Goal: Task Accomplishment & Management: Manage account settings

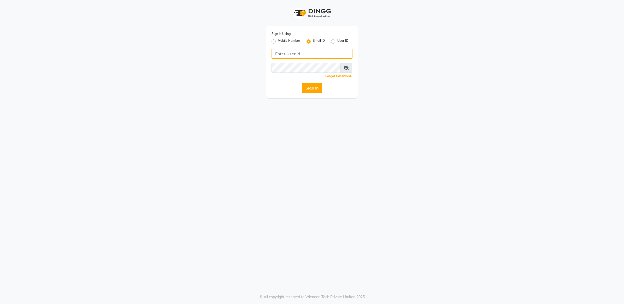
type input "[EMAIL_ADDRESS][DOMAIN_NAME]"
click at [317, 89] on button "Sign In" at bounding box center [312, 88] width 20 height 10
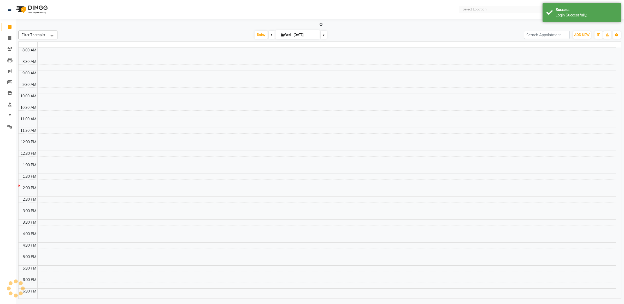
select select "en"
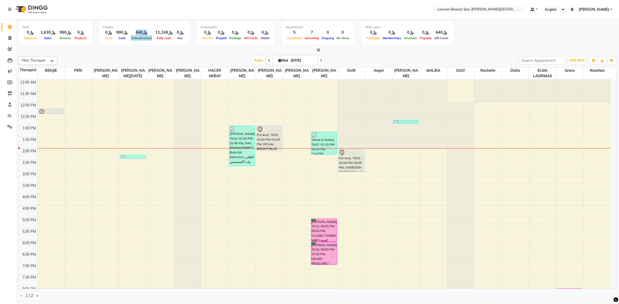
drag, startPoint x: 131, startPoint y: 39, endPoint x: 150, endPoint y: 37, distance: 19.1
click at [150, 37] on div "﷼0 Cash ﷼990 Card ﷼640 Online/Custom ﷼11,249 [PERSON_NAME] cash ﷼0 Due" at bounding box center [144, 35] width 83 height 11
drag, startPoint x: 150, startPoint y: 38, endPoint x: 146, endPoint y: 52, distance: 15.1
click at [147, 52] on div at bounding box center [317, 50] width 598 height 5
click at [165, 30] on div "﷼11,249" at bounding box center [163, 33] width 21 height 6
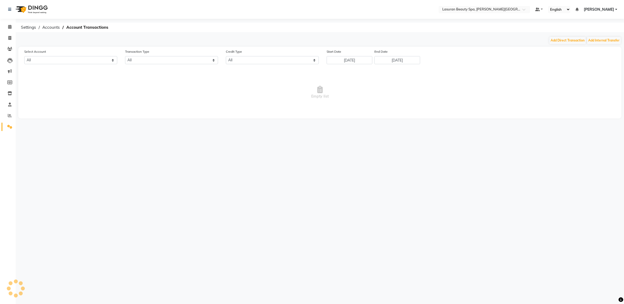
select select "6006"
click at [350, 60] on input "[DATE]" at bounding box center [350, 60] width 46 height 8
select select "8"
select select "2025"
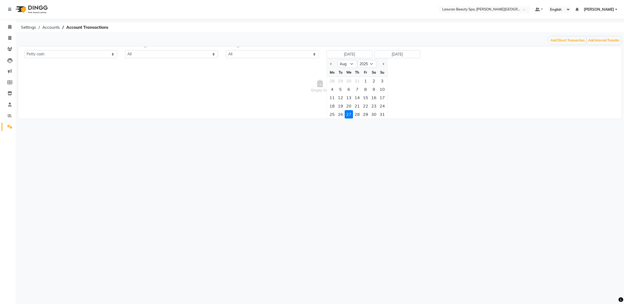
click at [350, 58] on div "Start Date [DATE] Jan Feb Mar Apr May Jun [DATE] Aug Sep Oct Nov [DATE] 2016 20…" at bounding box center [350, 50] width 46 height 15
click at [329, 64] on button "Previous month" at bounding box center [331, 64] width 4 height 8
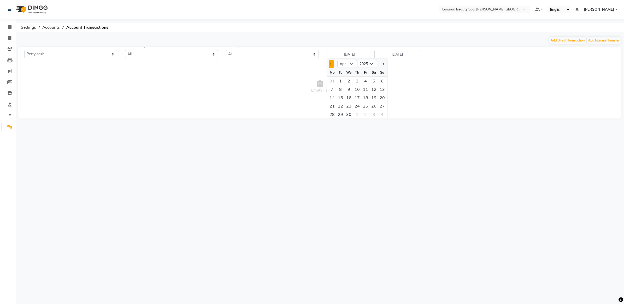
click at [332, 63] on span "Previous month" at bounding box center [331, 64] width 2 height 2
select select "1"
click at [349, 80] on div "1" at bounding box center [349, 81] width 8 height 8
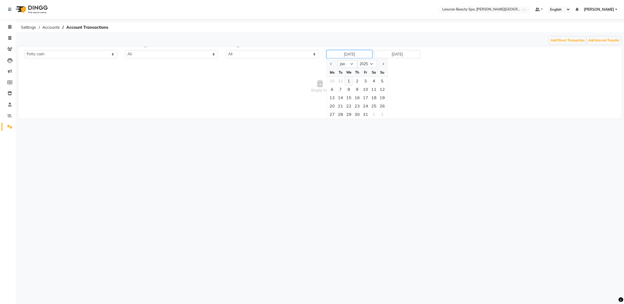
type input "[DATE]"
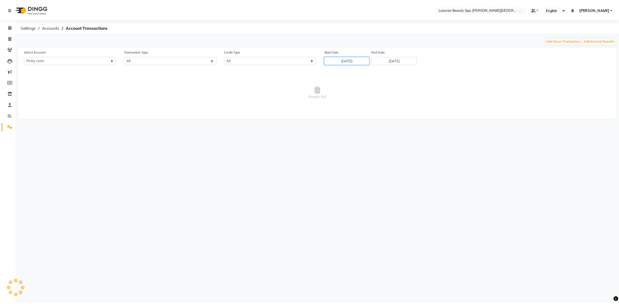
scroll to position [0, 0]
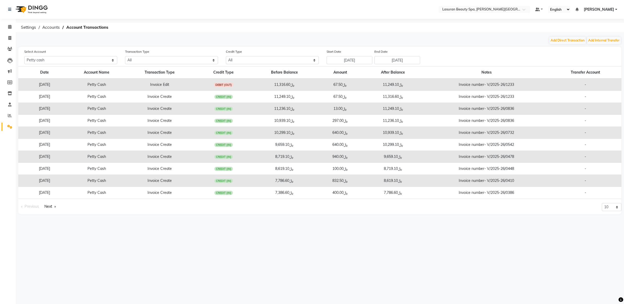
click at [347, 103] on td "﷼13.00" at bounding box center [340, 109] width 44 height 12
click at [9, 38] on icon at bounding box center [9, 38] width 3 height 4
select select "service"
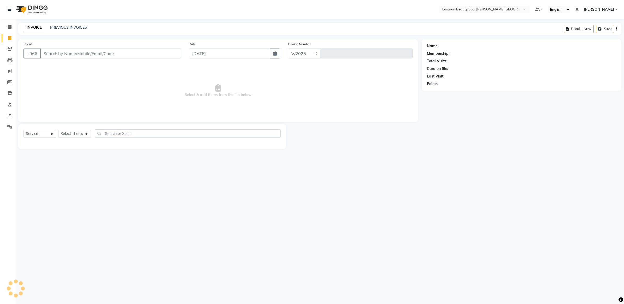
select select "6941"
type input "1389"
click at [82, 29] on link "PREVIOUS INVOICES" at bounding box center [68, 27] width 37 height 5
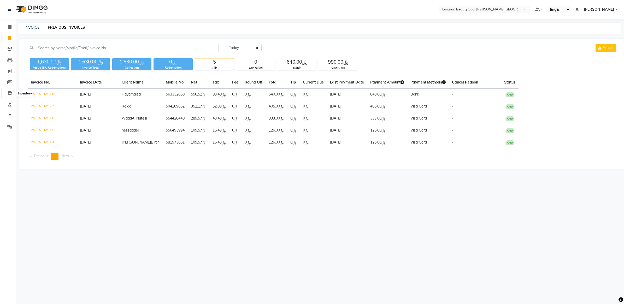
click at [9, 91] on span at bounding box center [9, 94] width 9 height 6
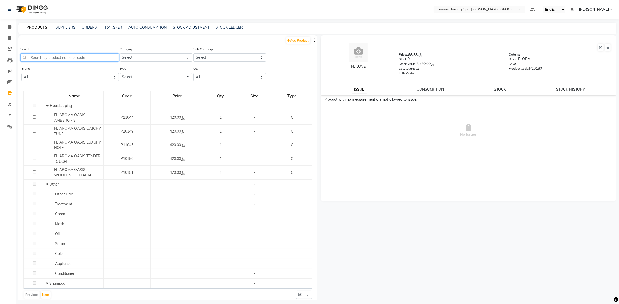
click at [63, 54] on input "text" at bounding box center [69, 58] width 98 height 8
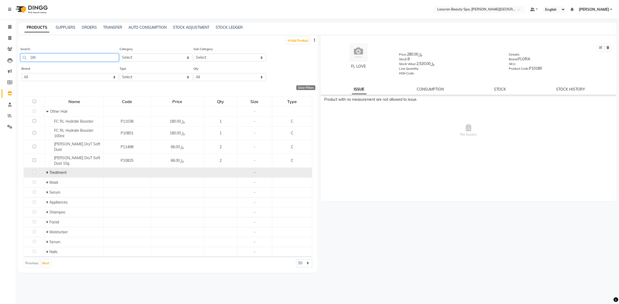
type input "DR"
click at [48, 170] on span at bounding box center [47, 172] width 3 height 5
click at [48, 171] on icon at bounding box center [47, 173] width 2 height 4
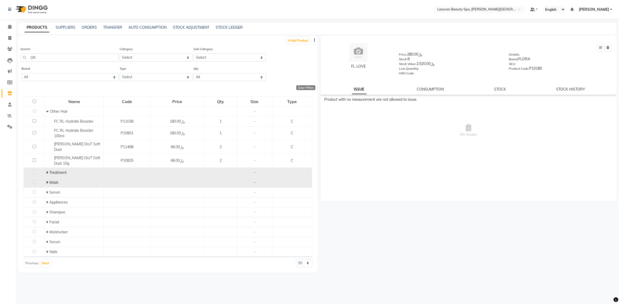
click at [46, 181] on icon at bounding box center [47, 183] width 2 height 4
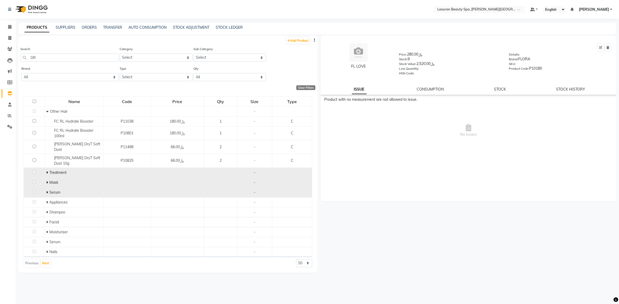
click at [49, 190] on span "Serum" at bounding box center [54, 192] width 11 height 5
click at [47, 191] on icon at bounding box center [47, 193] width 2 height 4
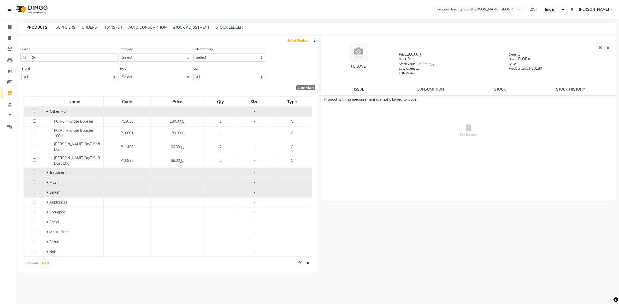
click at [48, 113] on icon at bounding box center [47, 112] width 2 height 4
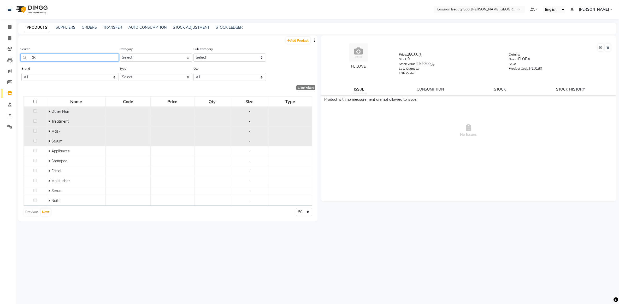
click at [52, 59] on input "DR" at bounding box center [69, 58] width 98 height 8
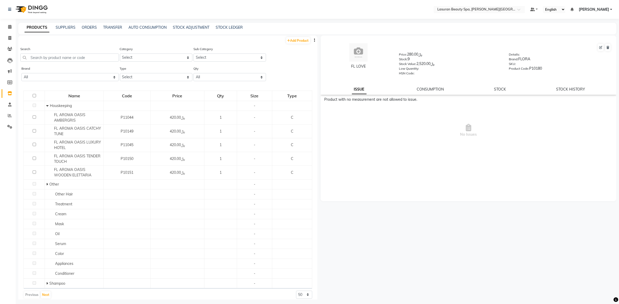
drag, startPoint x: 399, startPoint y: 52, endPoint x: 561, endPoint y: 71, distance: 163.8
click at [561, 71] on div "Price: ﷼280.00 Stock: 9 Stock Value: ﷼2,520.00 Low Quantity: HSN Code: Details:…" at bounding box center [505, 64] width 220 height 24
click at [447, 71] on div "HSN Code:" at bounding box center [450, 74] width 102 height 7
click at [84, 60] on input "text" at bounding box center [69, 58] width 98 height 8
click at [163, 57] on select "Select Hair Skin Makeup Personal Care Massage Appliances Other GIFT" at bounding box center [156, 58] width 73 height 8
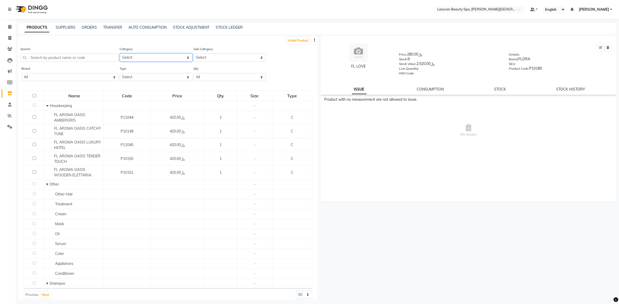
select select "1159102100"
click at [120, 54] on select "Select Hair Skin Makeup Personal Care Massage Appliances Other GIFT" at bounding box center [156, 58] width 73 height 8
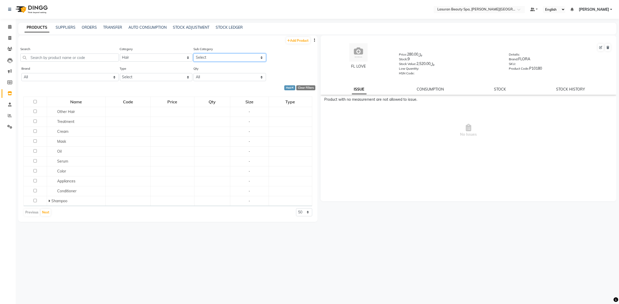
click at [225, 54] on select "Select Other Hair Treatment Cream Mask Oil Serum Color Appliances Conditioner S…" at bounding box center [229, 58] width 73 height 8
click at [162, 63] on div "Category Select Hair Skin Makeup Personal Care Massage Appliances Other GIFT" at bounding box center [156, 56] width 74 height 20
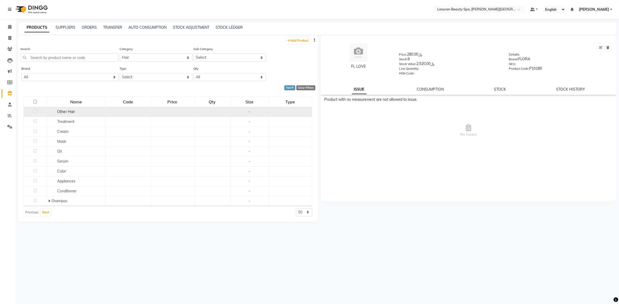
click at [62, 112] on span "Other Hair" at bounding box center [66, 111] width 18 height 5
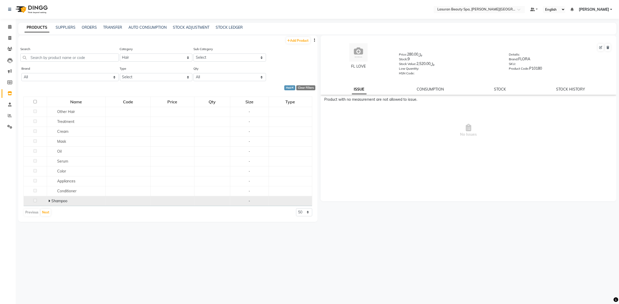
click at [49, 202] on icon at bounding box center [49, 201] width 2 height 4
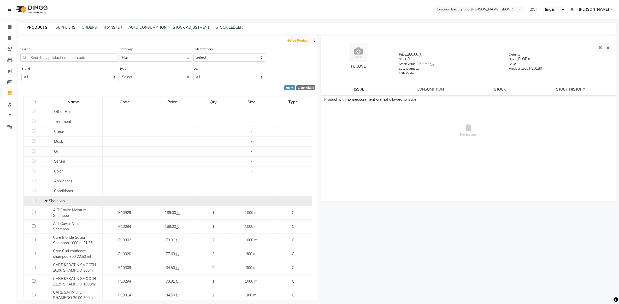
click at [49, 202] on span "Shampoo" at bounding box center [57, 201] width 16 height 5
click at [240, 29] on link "STOCK LEDGER" at bounding box center [229, 27] width 27 height 5
select select "all"
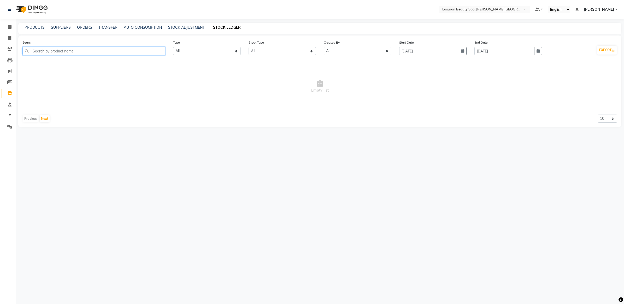
click at [90, 52] on input "text" at bounding box center [93, 51] width 143 height 8
type input "DR"
click at [108, 75] on span "Empty list" at bounding box center [319, 86] width 595 height 52
click at [281, 51] on select "Select All New Stock Adjustment Return Transfer In Other Internal Use Damaged E…" at bounding box center [283, 51] width 68 height 8
click at [249, 47] on select "Select All New Stock Adjustment Return Transfer In Other Internal Use Damaged E…" at bounding box center [283, 51] width 68 height 8
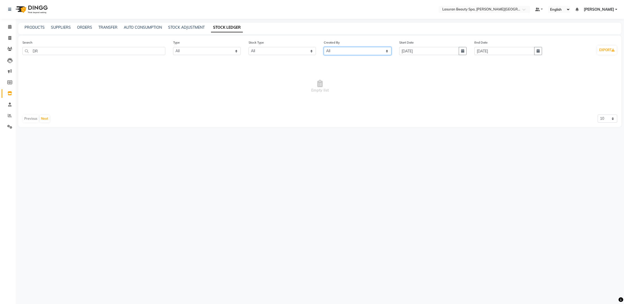
drag, startPoint x: 324, startPoint y: 54, endPoint x: 333, endPoint y: 51, distance: 9.1
click at [329, 53] on select "Select All Admin [PERSON_NAME] [PERSON_NAME] [PERSON_NAME] [PERSON_NAME] ELfara…" at bounding box center [358, 51] width 68 height 8
click at [430, 57] on div "Start Date [DATE]" at bounding box center [432, 50] width 75 height 20
click at [465, 51] on button "button" at bounding box center [463, 51] width 8 height 8
select select "9"
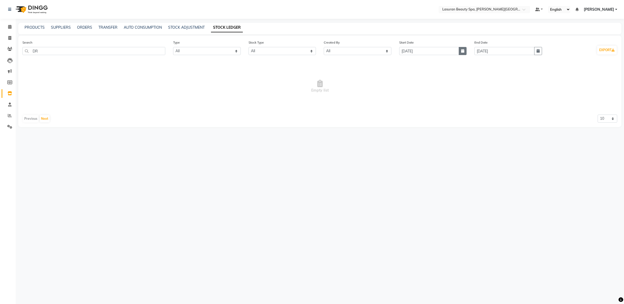
select select "2025"
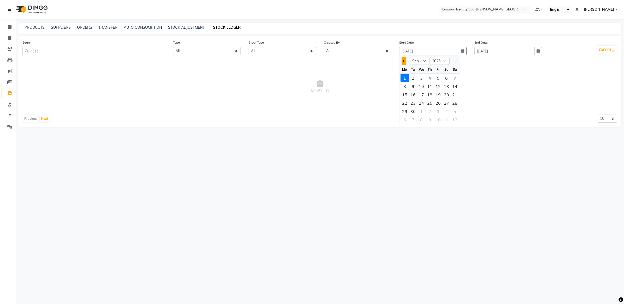
click at [403, 62] on button "Previous month" at bounding box center [404, 61] width 4 height 8
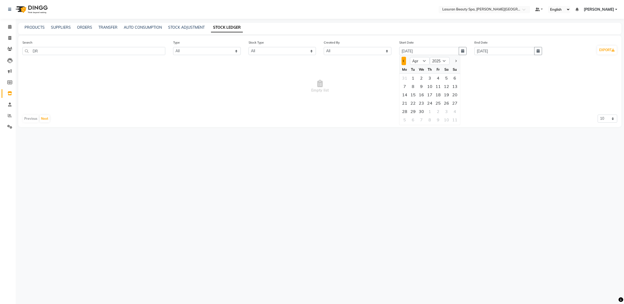
click at [403, 62] on button "Previous month" at bounding box center [404, 61] width 4 height 8
click at [402, 62] on button "Previous month" at bounding box center [404, 61] width 4 height 8
select select "12"
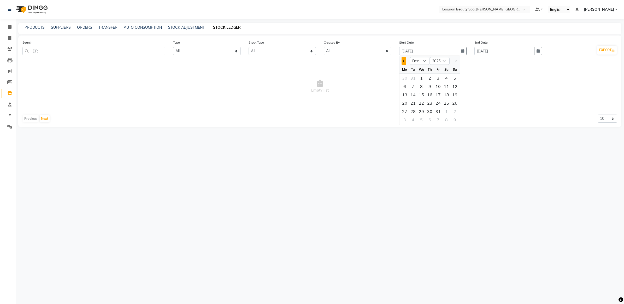
select select "2024"
click at [458, 62] on div at bounding box center [455, 61] width 10 height 8
click at [456, 62] on button "Next month" at bounding box center [455, 61] width 4 height 8
select select "1"
select select "2025"
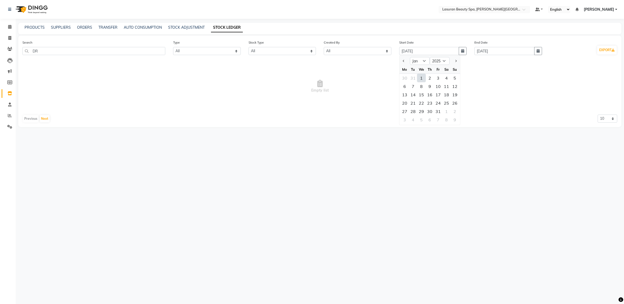
click at [423, 78] on div "1" at bounding box center [421, 78] width 8 height 8
type input "[DATE]"
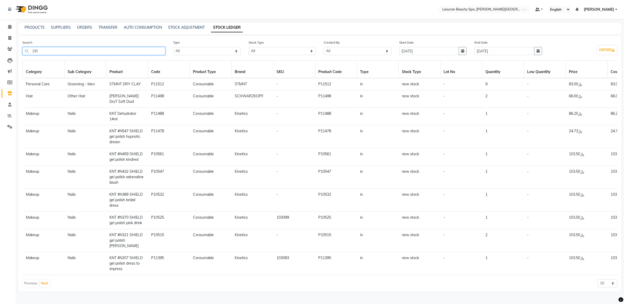
click at [126, 52] on input "DR" at bounding box center [93, 51] width 143 height 8
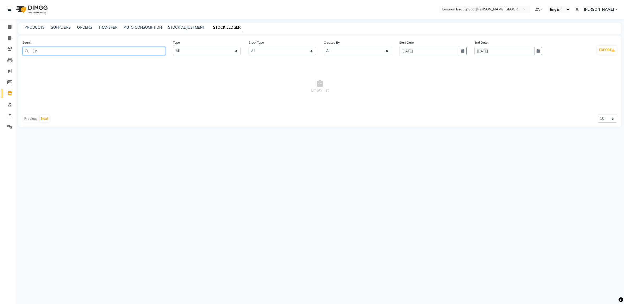
click at [114, 51] on input "Dr." at bounding box center [93, 51] width 143 height 8
type input "D"
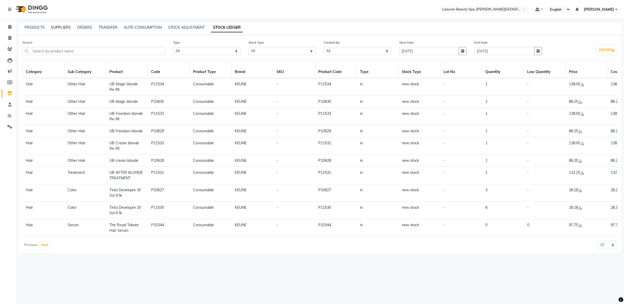
click at [58, 28] on link "SUPPLIERS" at bounding box center [61, 27] width 20 height 5
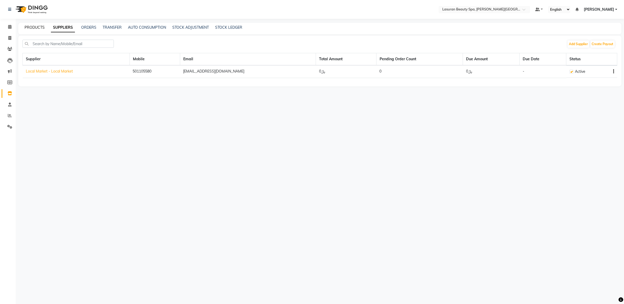
click at [38, 26] on link "PRODUCTS" at bounding box center [35, 27] width 20 height 5
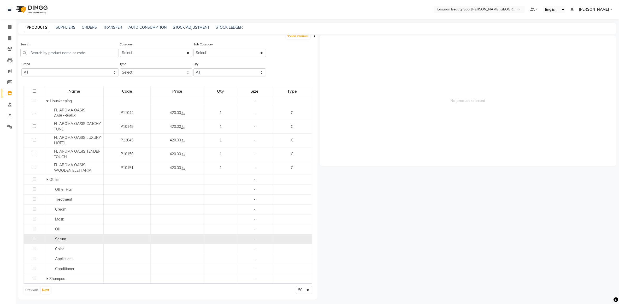
scroll to position [3, 0]
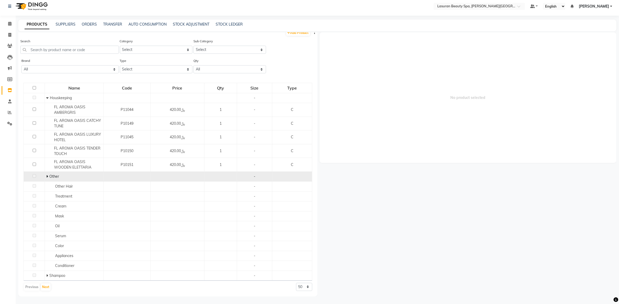
click at [46, 176] on icon at bounding box center [47, 177] width 2 height 4
click at [46, 176] on span at bounding box center [46, 176] width 4 height 5
click at [46, 276] on icon at bounding box center [47, 276] width 2 height 4
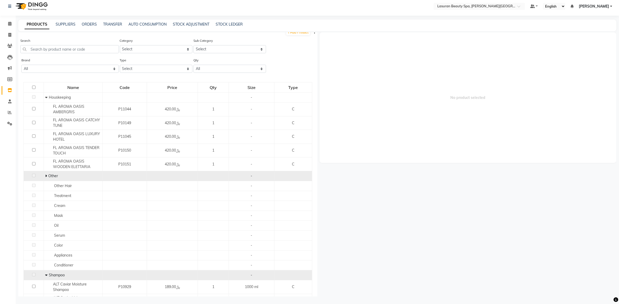
click at [46, 276] on icon at bounding box center [46, 275] width 2 height 4
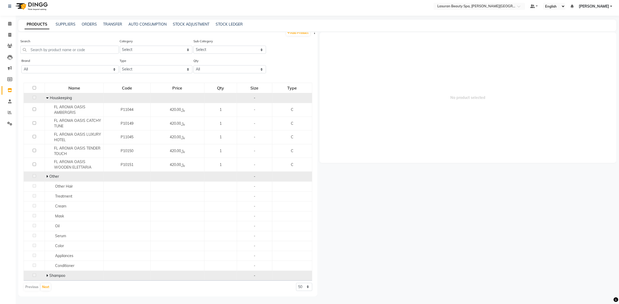
click at [49, 97] on span at bounding box center [48, 98] width 4 height 5
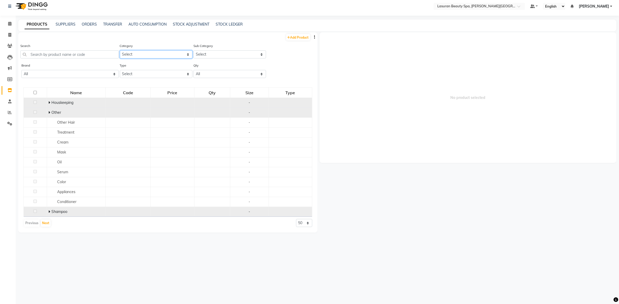
click at [157, 54] on select "Select Hair Skin Makeup Personal Care Massage Appliances Other GIFT" at bounding box center [156, 54] width 73 height 8
select select "1159102100"
click at [120, 50] on select "Select Hair Skin Makeup Personal Care Massage Appliances Other GIFT" at bounding box center [156, 54] width 73 height 8
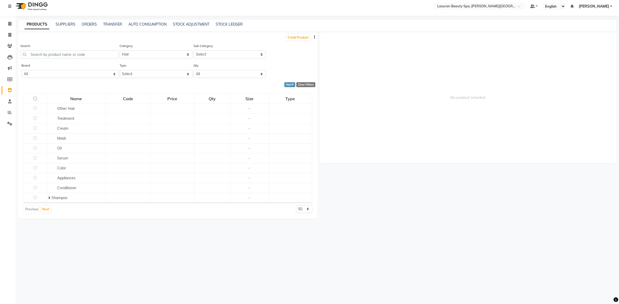
click at [232, 61] on div "Sub Category Select Other Hair Treatment Cream Mask Oil Serum Color Appliances …" at bounding box center [229, 53] width 74 height 20
click at [90, 73] on select "All Alterna Biologique Research Bullfrog Dr.an [PERSON_NAME] Kinetics L'occitan…" at bounding box center [69, 74] width 97 height 8
select select "dr.an"
click at [21, 70] on select "All Alterna Biologique Research Bullfrog Dr.an [PERSON_NAME] Kinetics L'occitan…" at bounding box center [69, 74] width 97 height 8
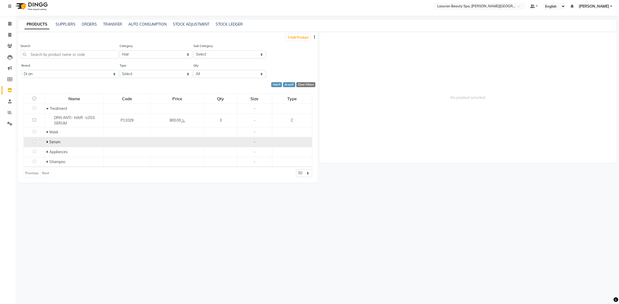
click at [49, 141] on span "Serum" at bounding box center [54, 142] width 11 height 5
click at [48, 142] on span at bounding box center [47, 142] width 3 height 5
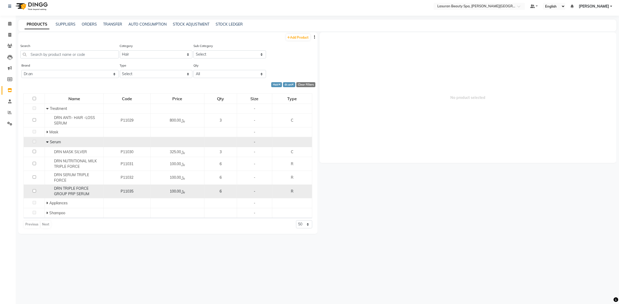
click at [86, 188] on span "DRN TRIPLE FORCE GROUP PRP SERUM" at bounding box center [71, 191] width 35 height 10
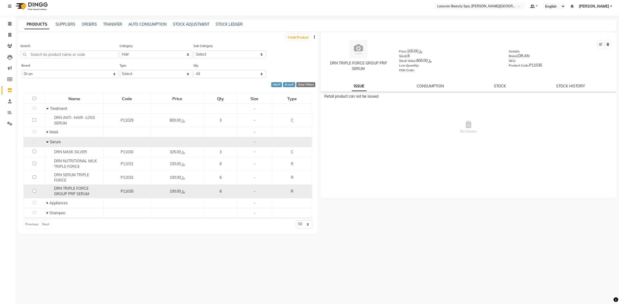
click at [85, 188] on span "DRN TRIPLE FORCE GROUP PRP SERUM" at bounding box center [71, 191] width 35 height 10
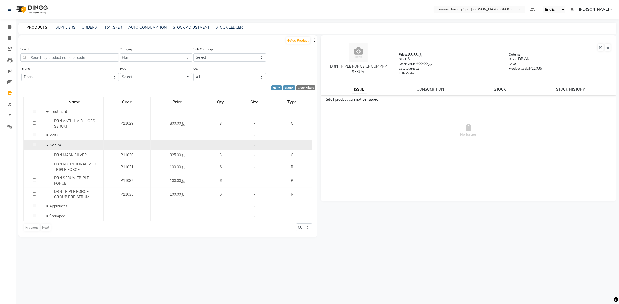
click at [10, 34] on link "Invoice" at bounding box center [8, 38] width 13 height 9
select select "service"
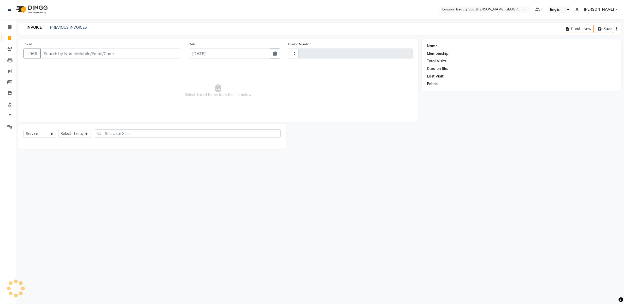
type input "1389"
select select "6941"
click at [8, 121] on li "Reports" at bounding box center [8, 115] width 16 height 11
click at [9, 114] on icon at bounding box center [10, 116] width 4 height 4
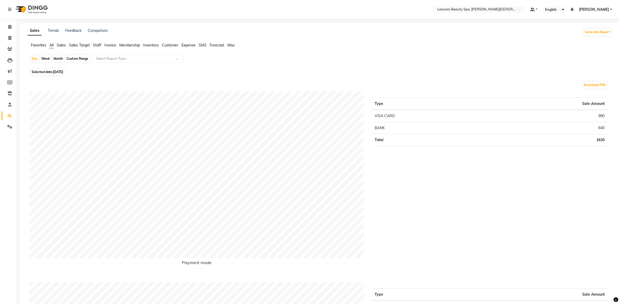
click at [61, 46] on span "Sales" at bounding box center [61, 45] width 9 height 5
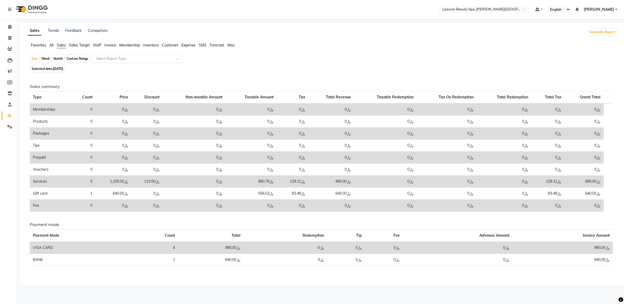
click at [132, 60] on input "text" at bounding box center [132, 58] width 75 height 5
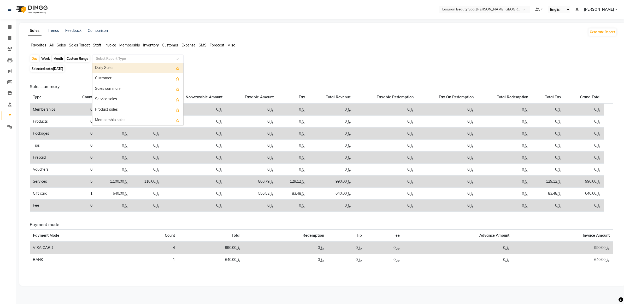
click at [181, 57] on div at bounding box center [137, 58] width 91 height 5
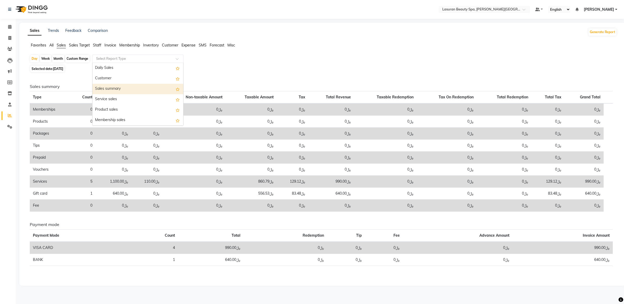
click at [147, 93] on div "Sales summary" at bounding box center [137, 89] width 91 height 10
select select "filtered_report"
select select "csv"
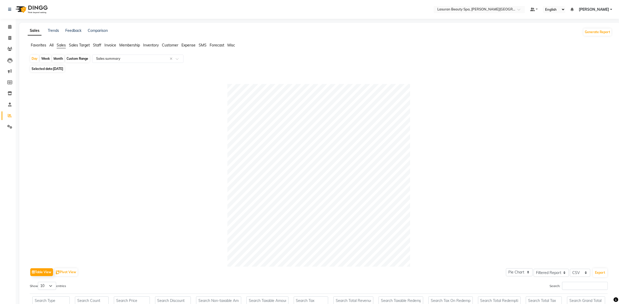
click at [113, 45] on span "Invoice" at bounding box center [110, 45] width 12 height 5
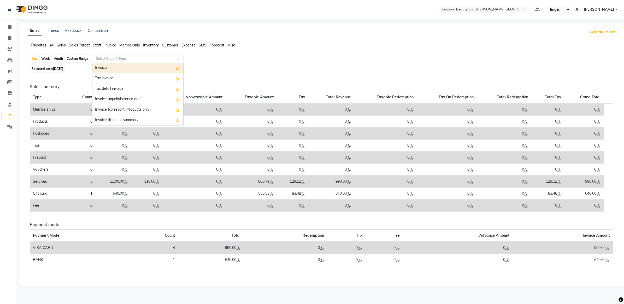
click at [178, 59] on span at bounding box center [179, 60] width 7 height 5
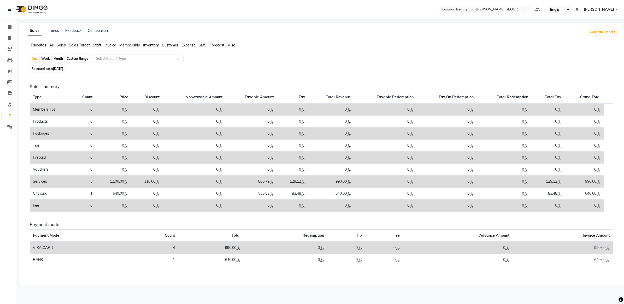
click at [308, 39] on div "Sales Trends Feedback Comparison Generate Report Favorites All Sales Sales Targ…" at bounding box center [322, 154] width 606 height 263
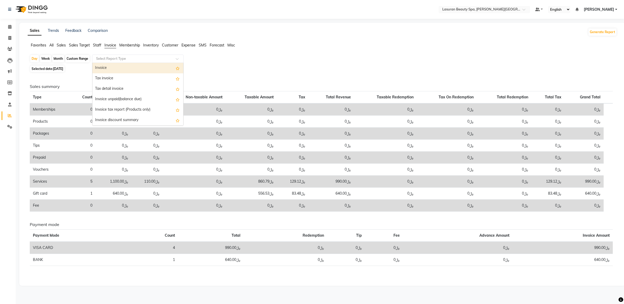
click at [155, 61] on input "text" at bounding box center [132, 58] width 75 height 5
click at [259, 73] on div "Day Week Month Custom Range Select Report Type Invoice Tax invoice Tax detail i…" at bounding box center [322, 168] width 589 height 226
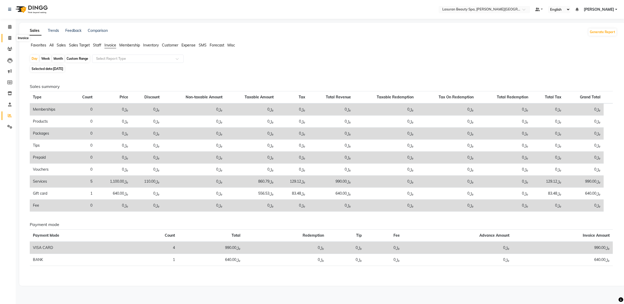
click at [7, 37] on span at bounding box center [9, 38] width 9 height 6
select select "service"
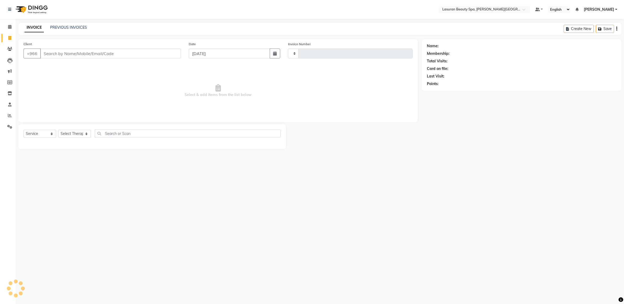
type input "1390"
select select "6941"
click at [370, 93] on span "Select & add items from the list below" at bounding box center [218, 91] width 389 height 52
click at [545, 63] on div "Total Visits:" at bounding box center [521, 60] width 189 height 5
drag, startPoint x: 383, startPoint y: 146, endPoint x: 349, endPoint y: 139, distance: 34.8
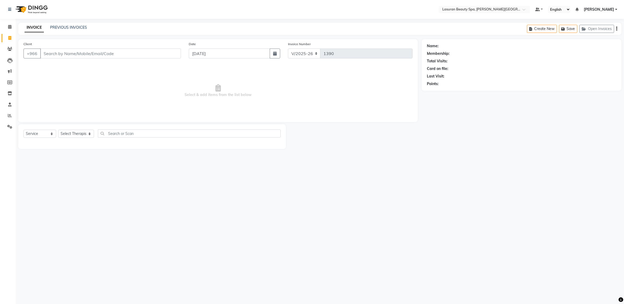
click at [380, 144] on div at bounding box center [354, 136] width 136 height 25
click at [60, 24] on div "INVOICE PREVIOUS INVOICES Create New Save Open Invoices" at bounding box center [319, 29] width 603 height 12
drag, startPoint x: 60, startPoint y: 24, endPoint x: 56, endPoint y: 27, distance: 5.8
click at [56, 27] on link "PREVIOUS INVOICES" at bounding box center [68, 27] width 37 height 5
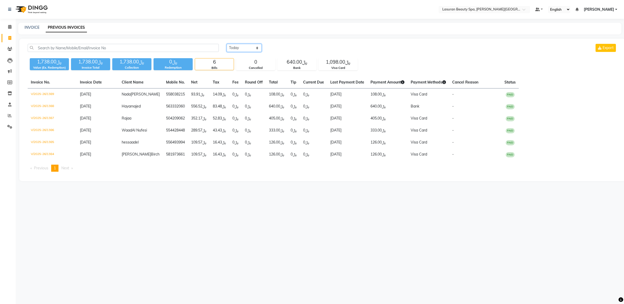
click at [239, 46] on select "[DATE] [DATE] Custom Range" at bounding box center [244, 48] width 35 height 8
click at [291, 51] on div "[DATE] [DATE] Custom Range Export" at bounding box center [422, 48] width 390 height 8
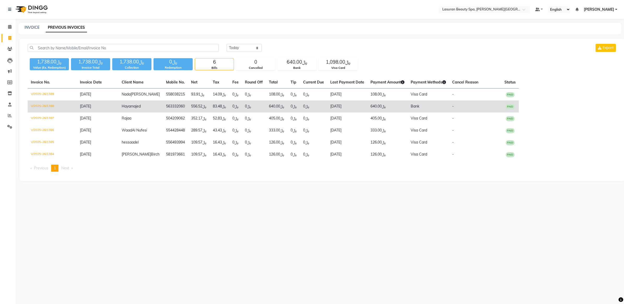
drag, startPoint x: 259, startPoint y: 103, endPoint x: 260, endPoint y: 107, distance: 3.8
click at [266, 107] on td "﷼640.00" at bounding box center [277, 107] width 22 height 12
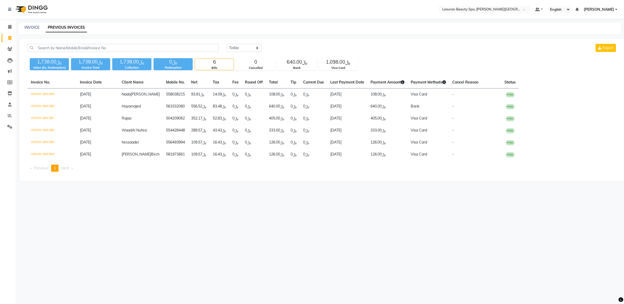
click at [268, 46] on div "[DATE] [DATE] Custom Range Export" at bounding box center [422, 48] width 390 height 8
click at [269, 44] on div "[DATE] [DATE] Custom Range Export" at bounding box center [422, 48] width 390 height 8
click at [199, 39] on div "[DATE] [DATE] Custom Range Export ﷼1,738.00 Value (Ex. Redemption) ﷼1,738.00 In…" at bounding box center [322, 110] width 606 height 143
click at [205, 34] on div "INVOICE PREVIOUS INVOICES" at bounding box center [319, 29] width 603 height 12
drag, startPoint x: 259, startPoint y: 31, endPoint x: 277, endPoint y: 36, distance: 18.5
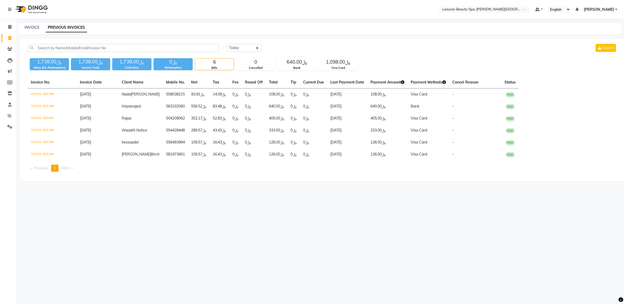
click at [265, 32] on div "INVOICE PREVIOUS INVOICES" at bounding box center [319, 29] width 603 height 12
click at [277, 36] on main "INVOICE PREVIOUS INVOICES [DATE] [DATE] Custom Range Export ﷼1,738.00 Value (Ex…" at bounding box center [320, 106] width 608 height 166
click at [276, 67] on div "﷼1,738.00 Value (Ex. Redemption) ﷼1,738.00 Invoice Total ﷼1,738.00 Collection ﷼…" at bounding box center [322, 63] width 589 height 14
click at [183, 50] on input "text" at bounding box center [123, 48] width 191 height 8
click at [256, 49] on select "[DATE] [DATE] Custom Range" at bounding box center [244, 48] width 35 height 8
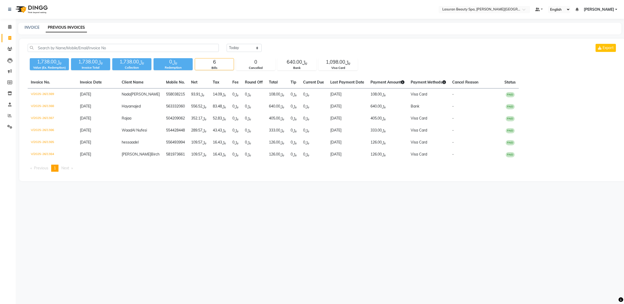
click at [327, 45] on div "[DATE] [DATE] Custom Range Export" at bounding box center [422, 48] width 390 height 8
